Goal: Check status

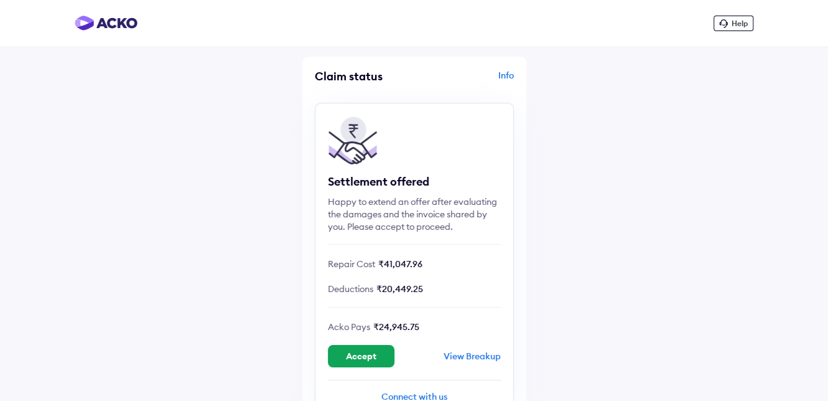
click at [476, 356] on div "View Breakup" at bounding box center [471, 355] width 57 height 11
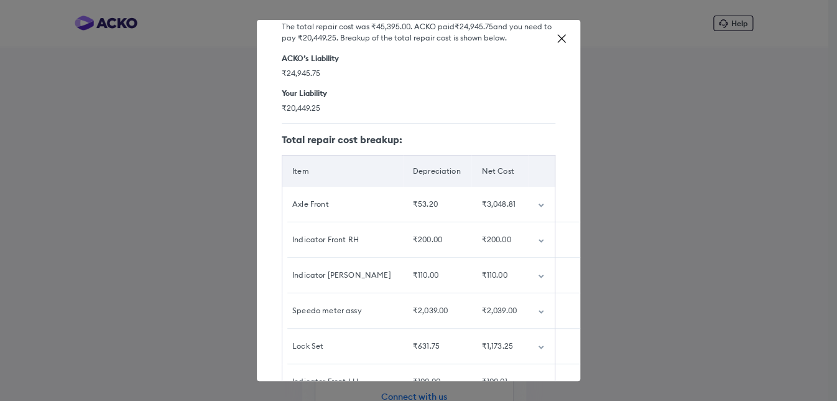
scroll to position [47, 0]
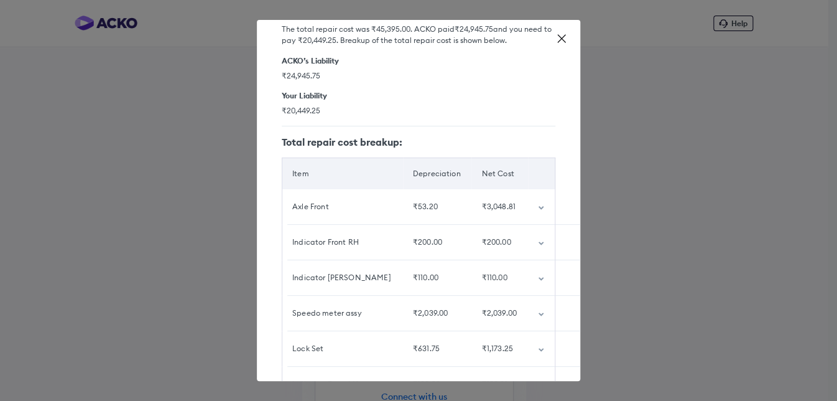
click at [295, 202] on div "Axle Front" at bounding box center [342, 206] width 101 height 11
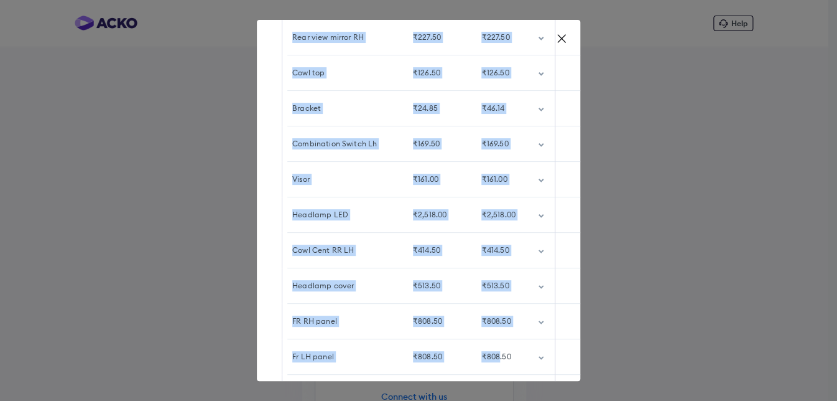
scroll to position [847, 0]
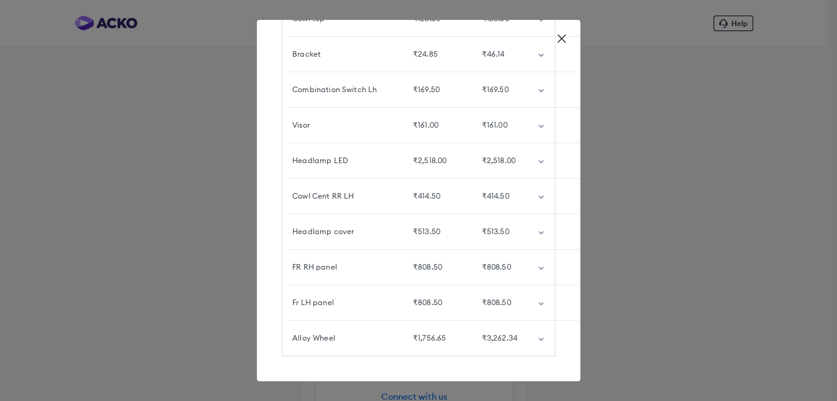
drag, startPoint x: 293, startPoint y: 203, endPoint x: 496, endPoint y: 407, distance: 288.1
click at [496, 400] on html "Help Claim status Info Settlement offered Happy to extend an offer after evalua…" at bounding box center [418, 200] width 837 height 401
drag, startPoint x: 496, startPoint y: 407, endPoint x: 475, endPoint y: 302, distance: 106.6
click at [475, 302] on td "₹808.50" at bounding box center [499, 302] width 57 height 35
click at [360, 214] on td "Headlamp cover" at bounding box center [342, 231] width 121 height 35
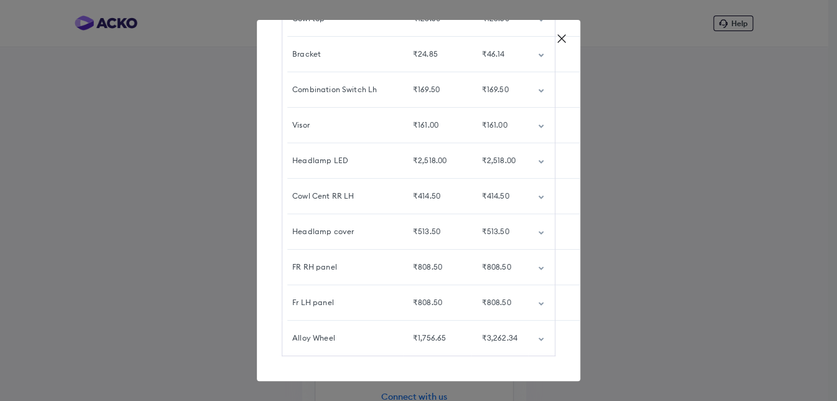
drag, startPoint x: 294, startPoint y: 96, endPoint x: 511, endPoint y: 361, distance: 343.0
click at [511, 361] on div "Detailed breakup The total repair cost was ₹45,395.00 . [PERSON_NAME] paid ₹24,…" at bounding box center [418, 200] width 323 height 361
copy thead "customized table"
click at [481, 119] on div "₹161.00" at bounding box center [499, 124] width 37 height 11
click at [452, 116] on td "₹161.00" at bounding box center [437, 125] width 69 height 35
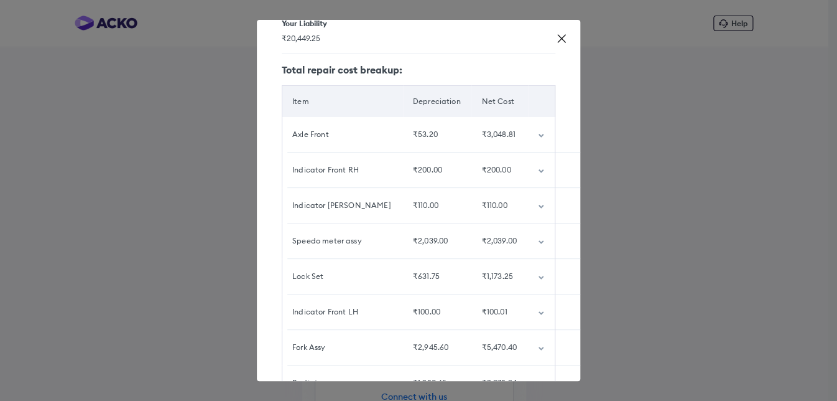
scroll to position [124, 0]
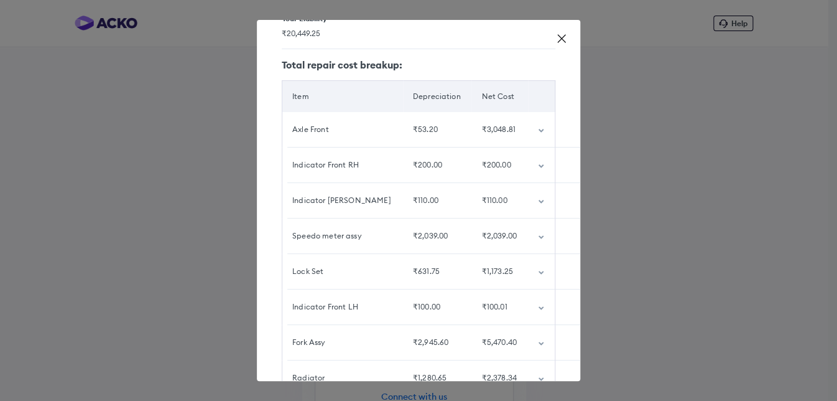
click at [539, 130] on icon "customized table" at bounding box center [541, 131] width 5 height 4
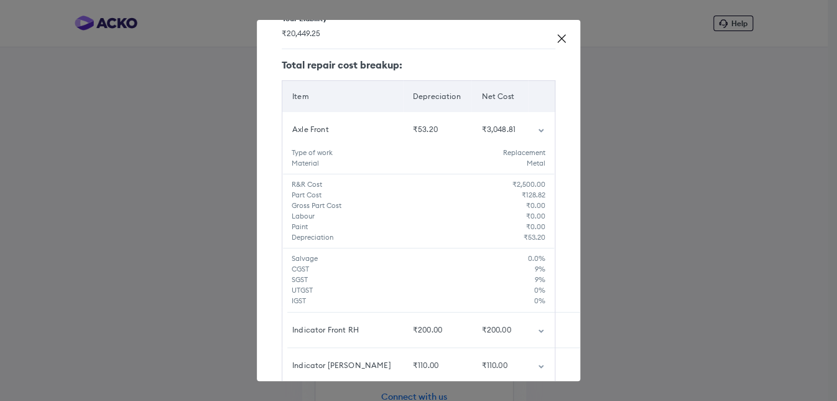
click at [557, 37] on icon at bounding box center [561, 38] width 12 height 12
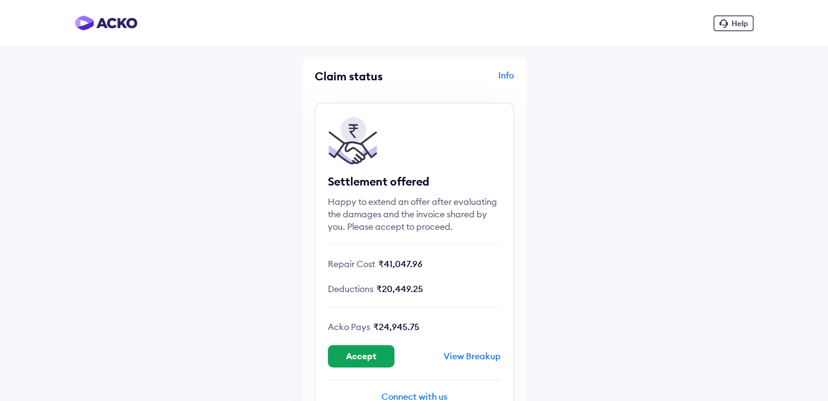
click at [447, 352] on div "View Breakup" at bounding box center [471, 355] width 57 height 11
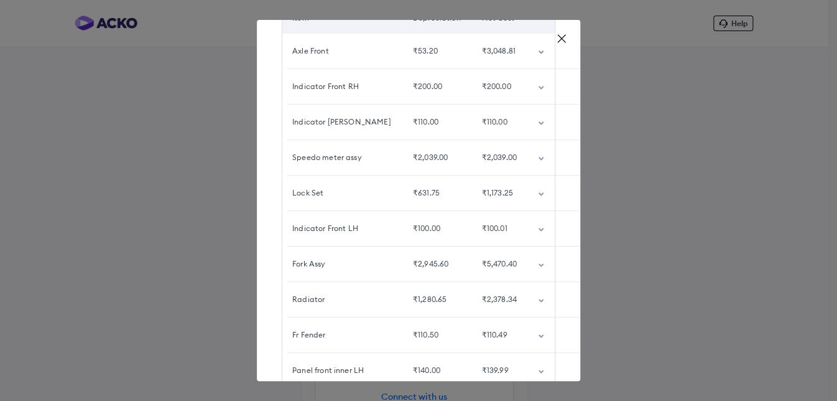
scroll to position [285, 0]
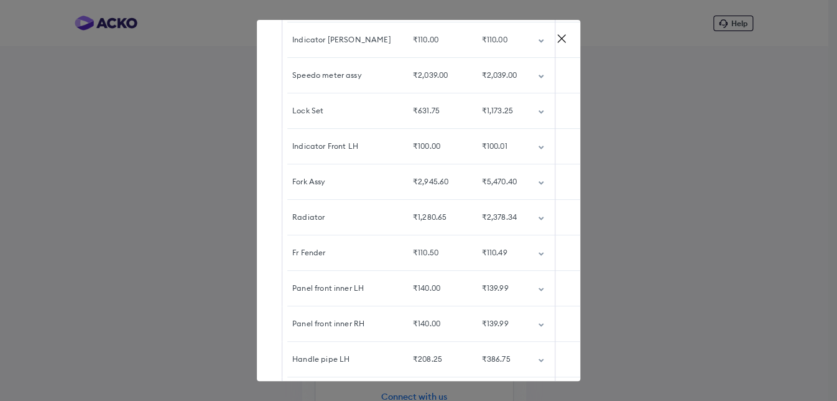
click at [538, 216] on icon "customized table" at bounding box center [541, 218] width 6 height 4
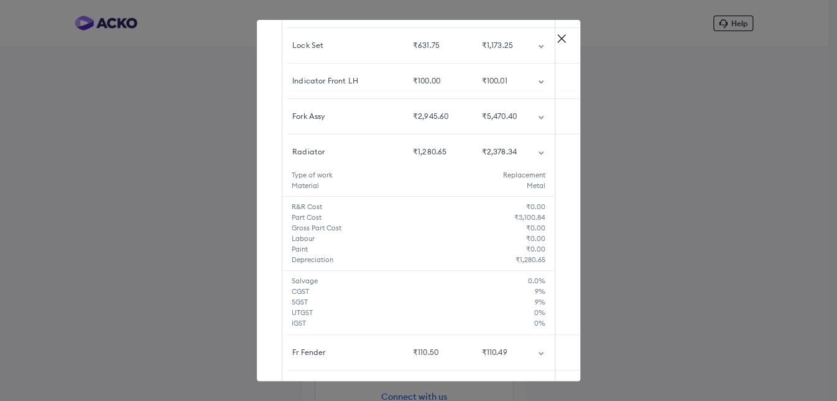
scroll to position [347, 0]
click at [503, 308] on h5 "SGST" at bounding box center [413, 305] width 243 height 11
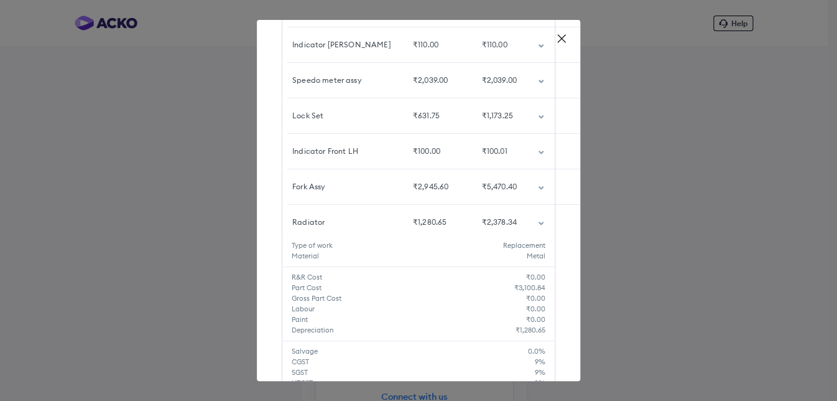
scroll to position [285, 0]
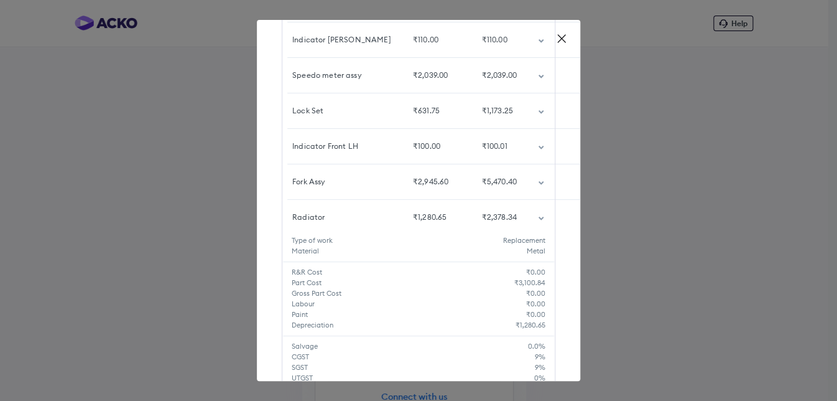
click at [534, 216] on td "customized table" at bounding box center [541, 217] width 27 height 35
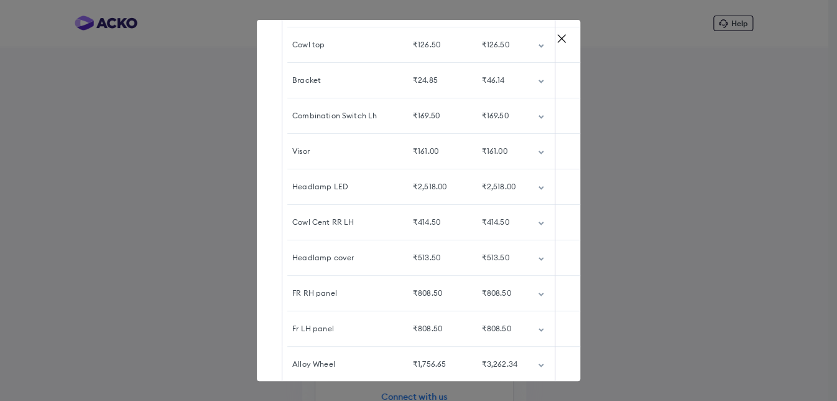
scroll to position [846, 0]
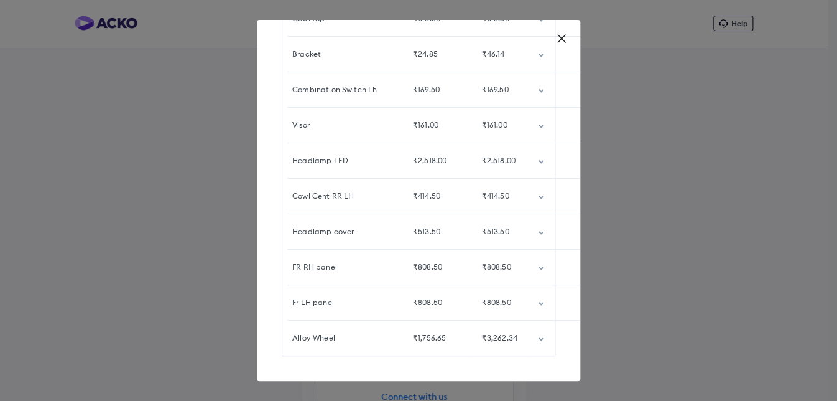
click at [538, 337] on icon "customized table" at bounding box center [541, 339] width 6 height 4
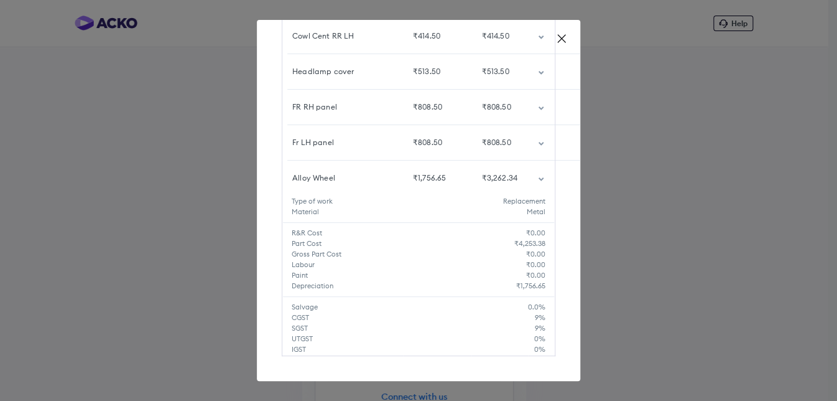
scroll to position [1006, 0]
drag, startPoint x: 511, startPoint y: 234, endPoint x: 530, endPoint y: 233, distance: 19.3
click at [530, 238] on h5 "₹4,253.38" at bounding box center [529, 243] width 31 height 11
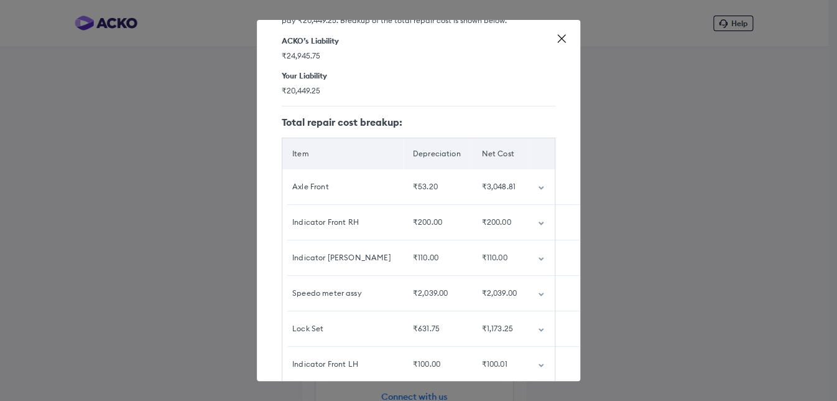
scroll to position [73, 0]
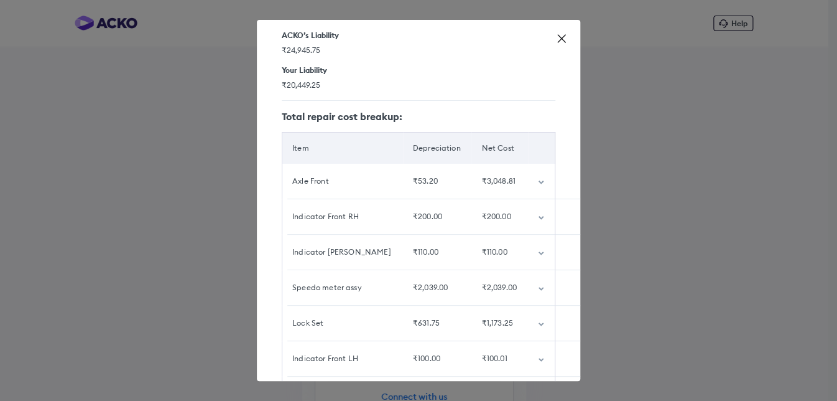
click at [528, 285] on td "customized table" at bounding box center [541, 287] width 27 height 35
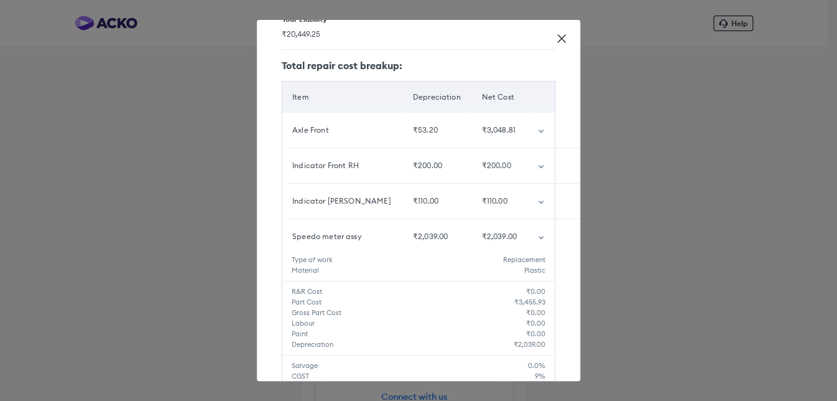
scroll to position [135, 0]
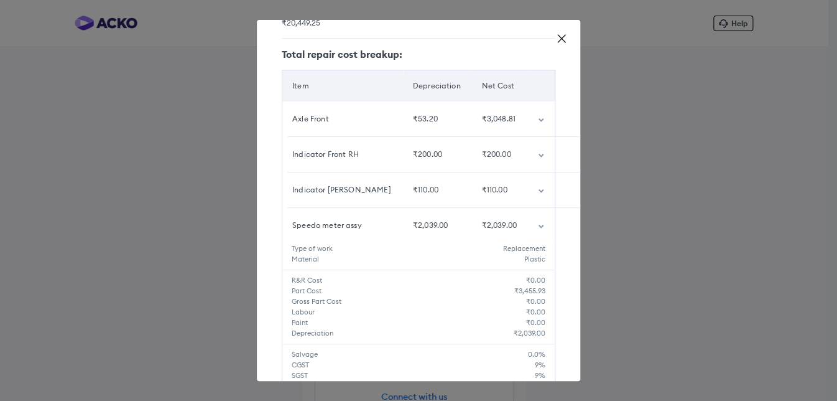
drag, startPoint x: 507, startPoint y: 292, endPoint x: 534, endPoint y: 290, distance: 26.8
click at [534, 290] on h5 "₹3,455.93" at bounding box center [529, 290] width 31 height 11
click at [704, 153] on div "Detailed breakup The total repair cost was ₹45,395.00 . [PERSON_NAME] paid ₹24,…" at bounding box center [418, 200] width 837 height 401
click at [769, 118] on div "Detailed breakup The total repair cost was ₹45,395.00 . [PERSON_NAME] paid ₹24,…" at bounding box center [418, 200] width 837 height 401
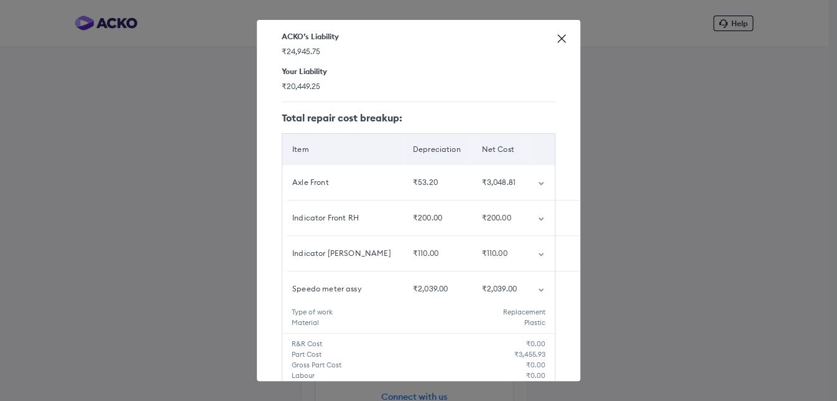
scroll to position [0, 0]
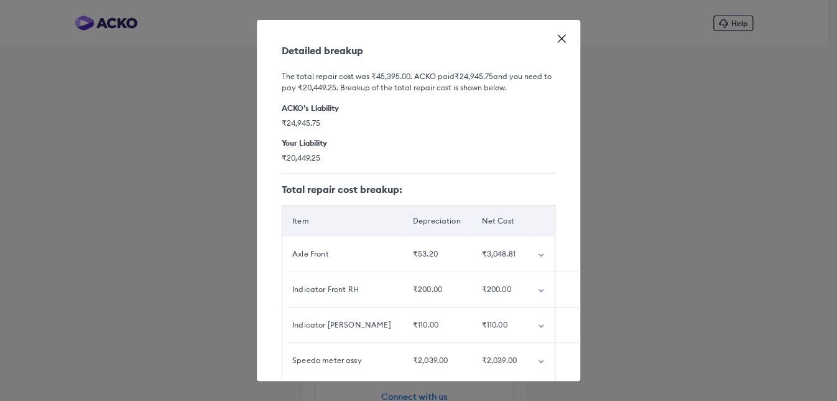
click at [539, 289] on icon "customized table" at bounding box center [541, 291] width 5 height 4
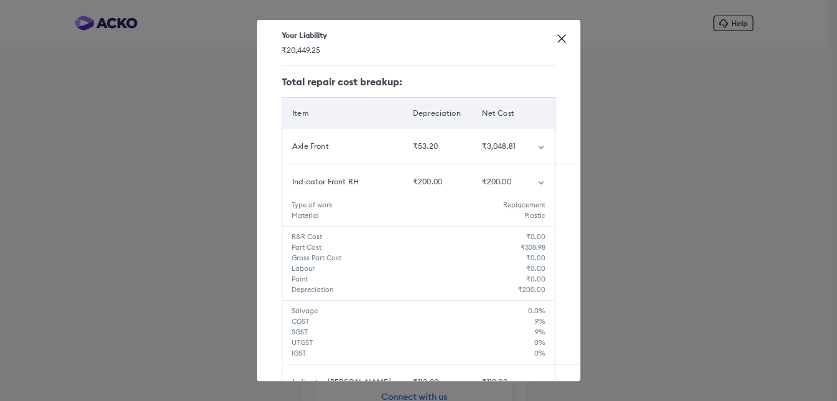
scroll to position [124, 0]
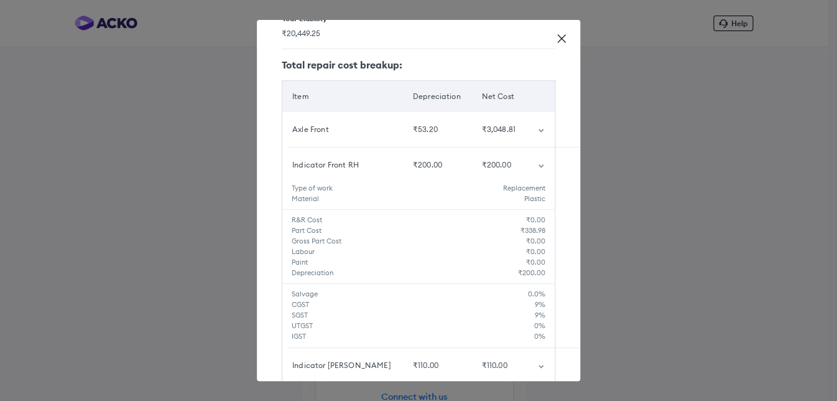
click at [538, 164] on icon "customized table" at bounding box center [541, 166] width 6 height 4
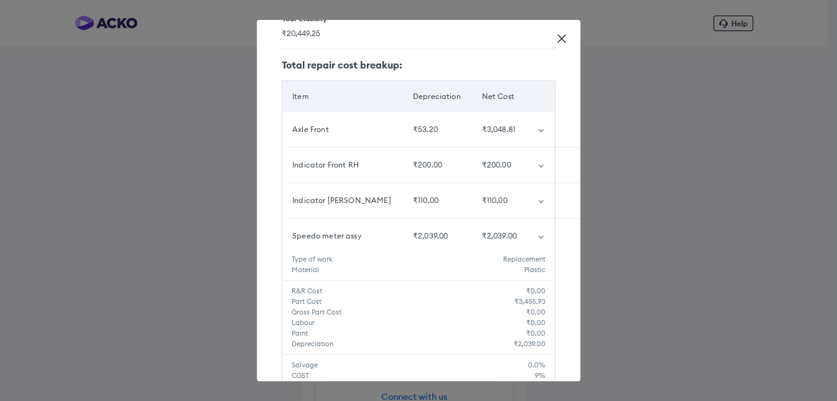
click at [538, 236] on icon "customized table" at bounding box center [541, 237] width 6 height 4
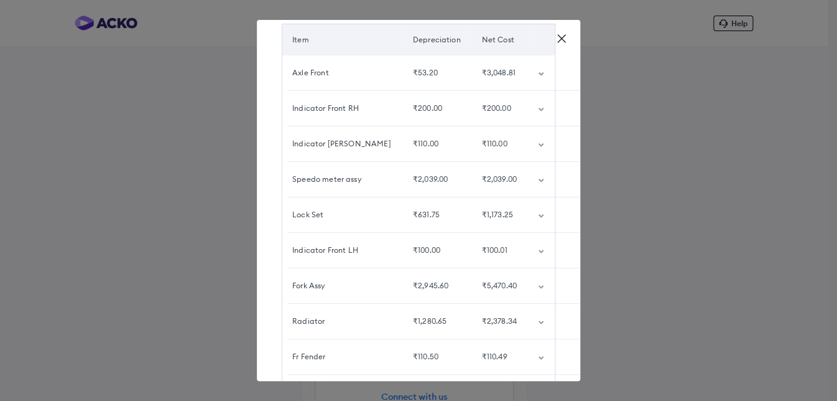
scroll to position [187, 0]
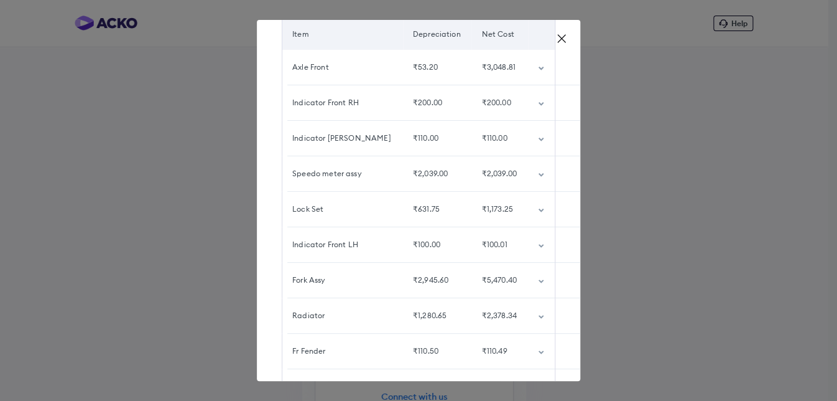
click at [538, 208] on icon "customized table" at bounding box center [541, 210] width 6 height 4
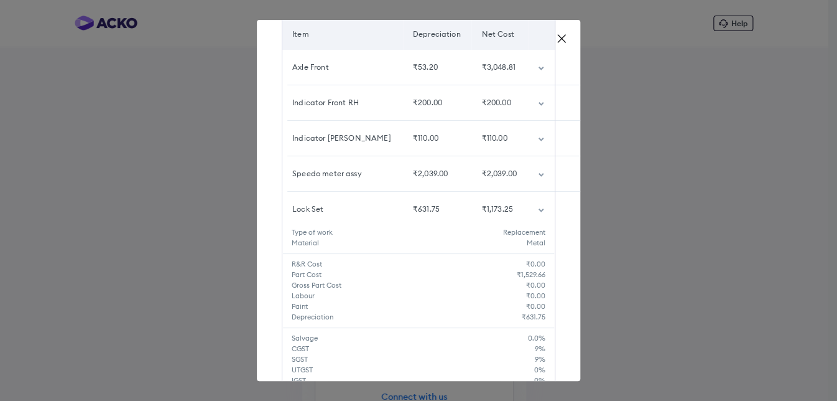
click at [519, 274] on h5 "₹1,529.66" at bounding box center [531, 274] width 29 height 11
drag, startPoint x: 508, startPoint y: 274, endPoint x: 535, endPoint y: 272, distance: 26.9
click at [535, 272] on h5 "₹1,529.66" at bounding box center [531, 274] width 29 height 11
click at [522, 315] on h5 "₹631.75" at bounding box center [534, 317] width 24 height 11
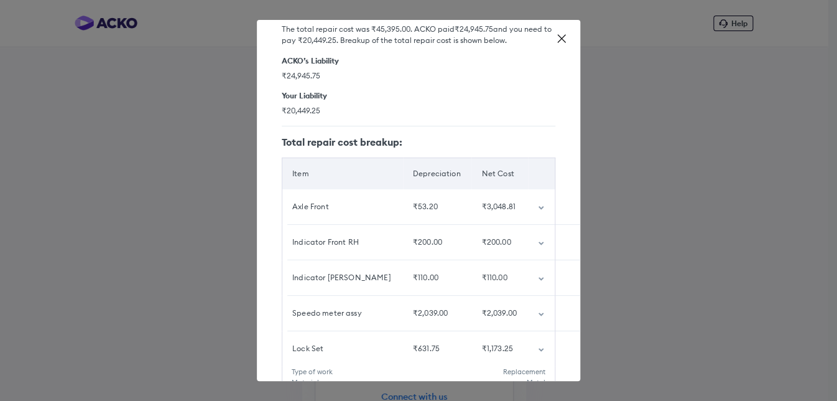
scroll to position [62, 0]
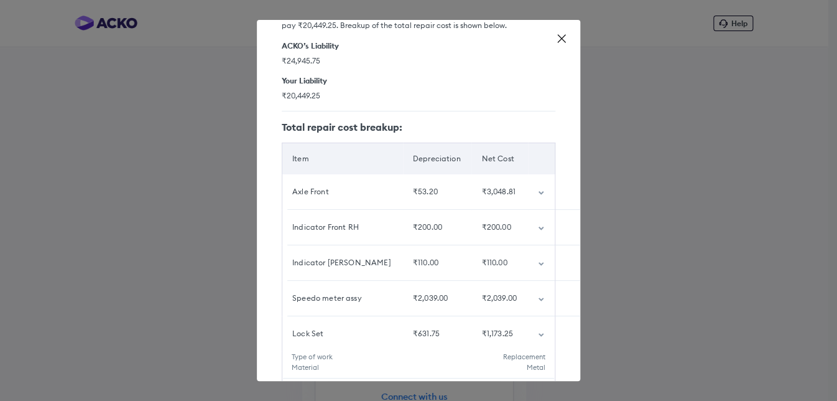
click at [531, 230] on td "customized table" at bounding box center [541, 227] width 27 height 35
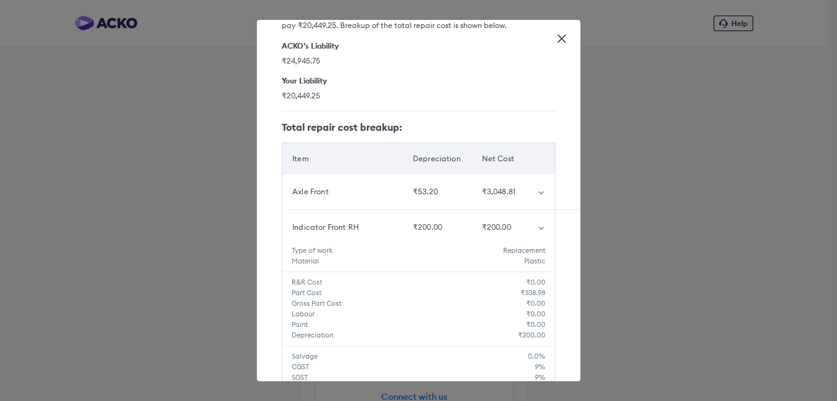
click at [538, 226] on icon "customized table" at bounding box center [541, 228] width 6 height 4
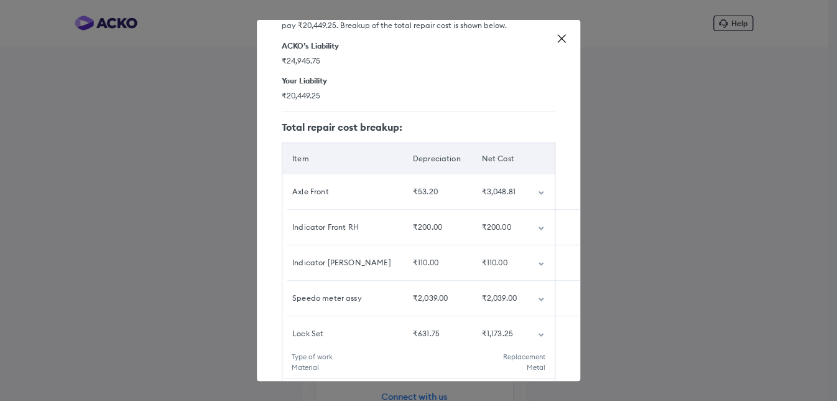
click at [538, 226] on icon "customized table" at bounding box center [541, 228] width 6 height 4
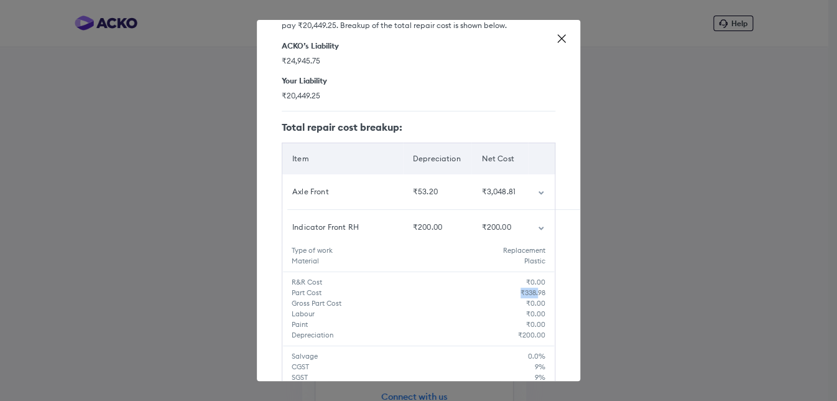
drag, startPoint x: 513, startPoint y: 292, endPoint x: 518, endPoint y: 302, distance: 11.1
click at [534, 292] on h5 "₹338.98" at bounding box center [533, 292] width 25 height 11
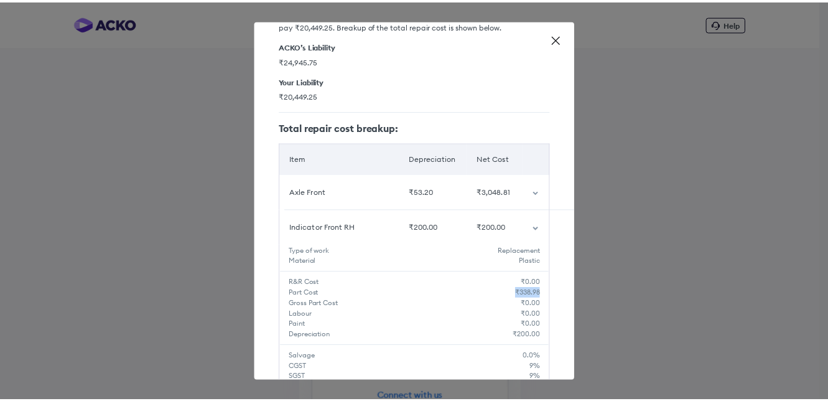
scroll to position [249, 0]
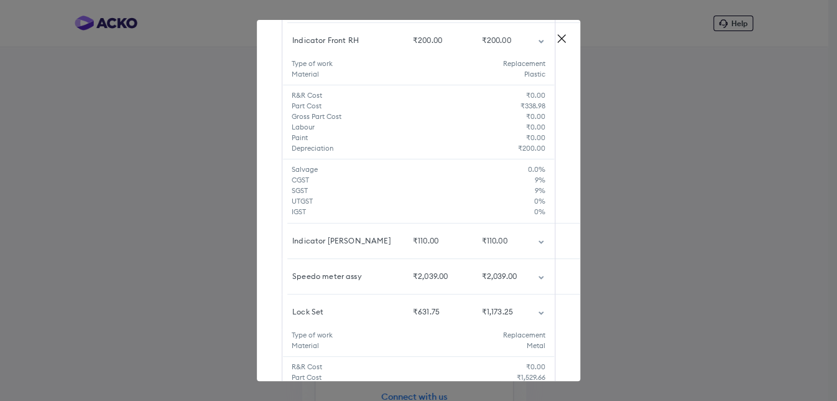
click at [563, 35] on icon at bounding box center [561, 38] width 12 height 12
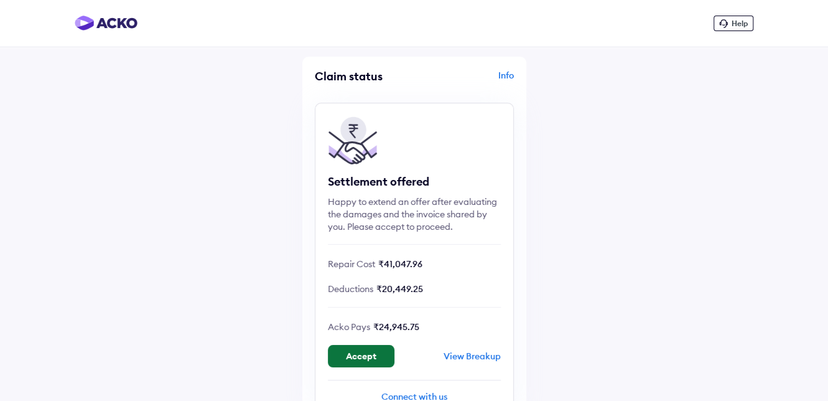
click at [348, 360] on button "Accept" at bounding box center [361, 356] width 67 height 22
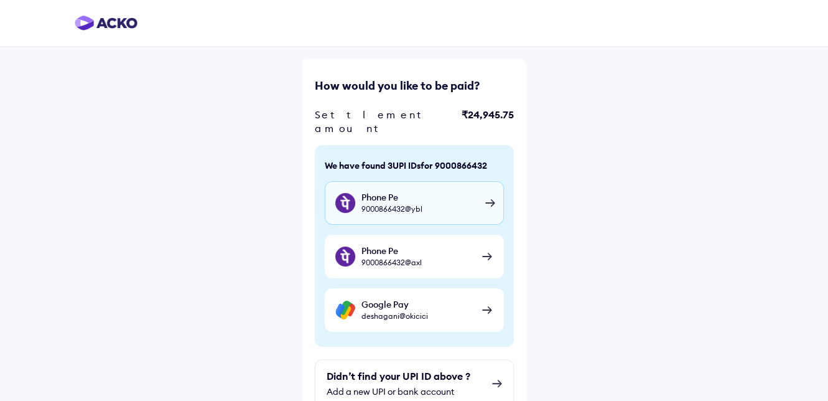
click at [484, 187] on div "Phone Pe [PHONE_NUMBER]@ybl" at bounding box center [414, 203] width 179 height 44
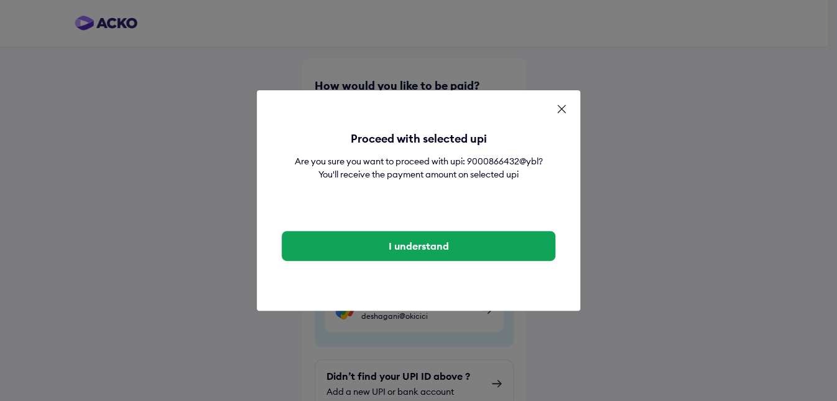
click at [563, 103] on icon at bounding box center [561, 109] width 12 height 12
click at [562, 105] on icon at bounding box center [561, 108] width 7 height 7
click at [561, 105] on icon at bounding box center [561, 108] width 7 height 7
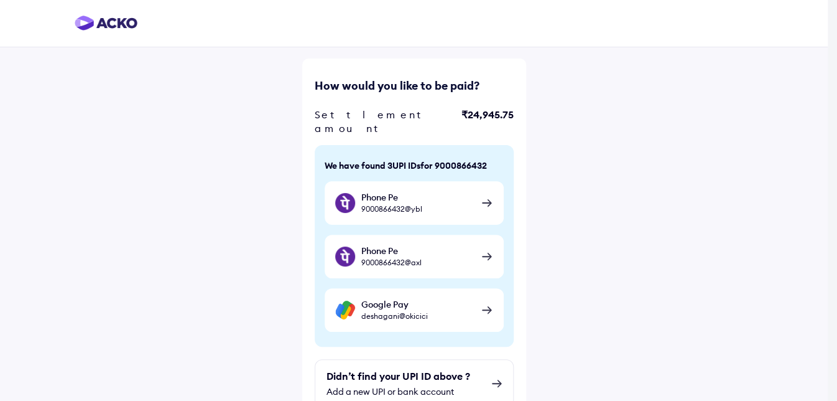
click at [557, 104] on icon at bounding box center [561, 109] width 12 height 12
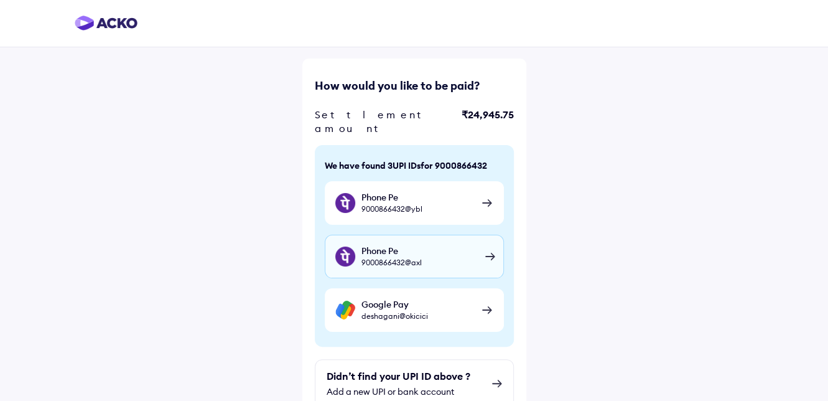
click at [486, 238] on div "Phone Pe [PHONE_NUMBER]@axl" at bounding box center [414, 256] width 179 height 44
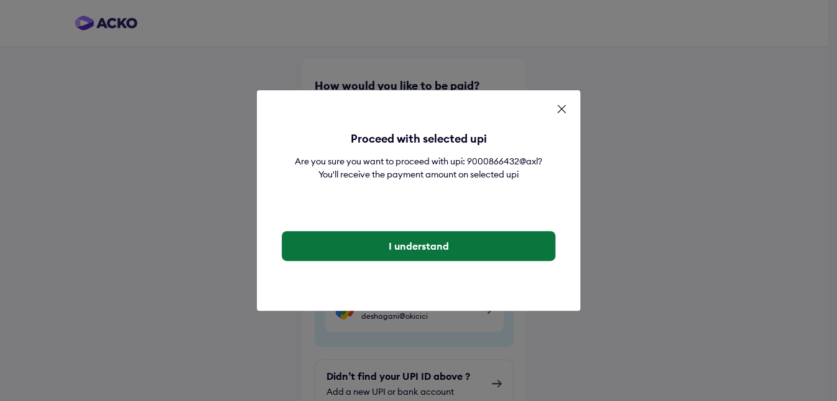
click at [435, 253] on button "I understand" at bounding box center [419, 246] width 274 height 30
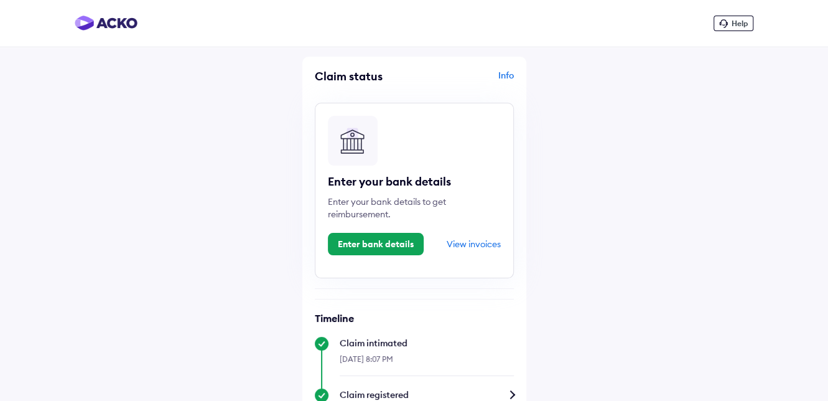
click at [470, 244] on div "View invoices" at bounding box center [474, 243] width 54 height 11
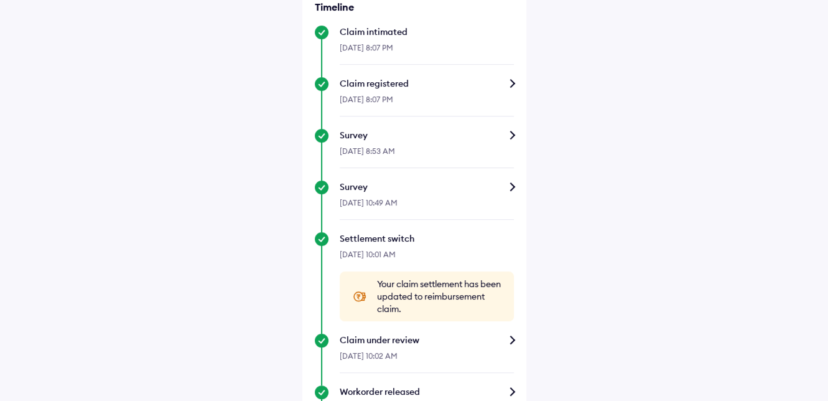
scroll to position [489, 0]
